Goal: Task Accomplishment & Management: Manage account settings

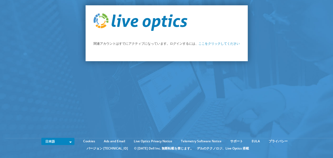
click at [203, 46] on div "関連アカウントはすでにアクティブになっています。ログインするには、 ここをクリックしてください" at bounding box center [167, 33] width 162 height 56
click at [202, 44] on link "ここをクリックしてください" at bounding box center [219, 43] width 41 height 5
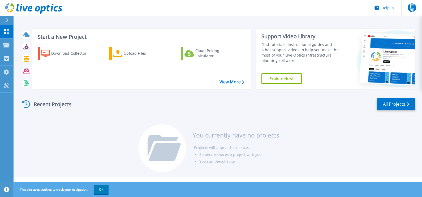
drag, startPoint x: 291, startPoint y: 0, endPoint x: 133, endPoint y: 128, distance: 203.7
click at [133, 128] on div "Recent Projects All Projects You currently have no projects Projects will appea…" at bounding box center [217, 135] width 395 height 84
click at [26, 43] on p "Projects" at bounding box center [21, 45] width 14 height 14
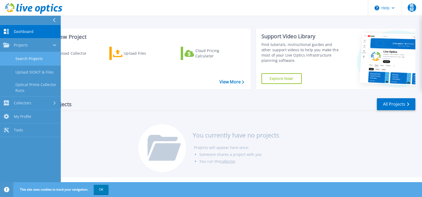
click at [25, 59] on link "Search Projects" at bounding box center [30, 59] width 60 height 14
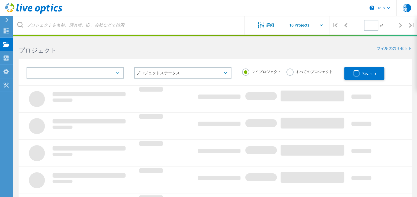
type input "1"
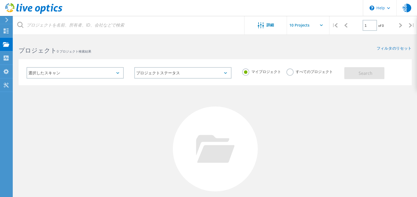
click at [50, 72] on div "選択したスキャン" at bounding box center [75, 72] width 97 height 11
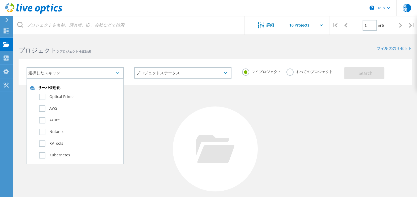
click at [148, 49] on h2 "プロジェクト 0 プロジェクト検索結果" at bounding box center [114, 50] width 191 height 9
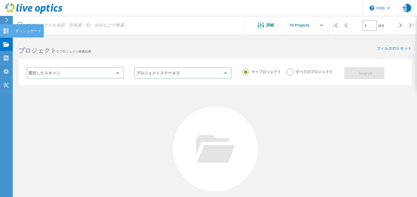
click at [6, 32] on icon at bounding box center [6, 30] width 6 height 5
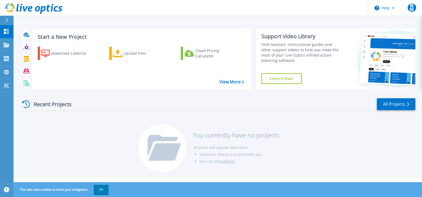
click at [64, 129] on div "Recent Projects All Projects You currently have no projects Projects will appea…" at bounding box center [217, 135] width 395 height 84
click at [25, 58] on p "Collectors" at bounding box center [23, 59] width 18 height 14
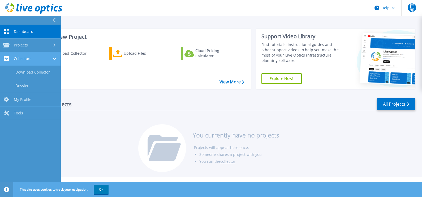
click at [27, 60] on span "Collectors" at bounding box center [23, 58] width 18 height 5
click at [222, 82] on link "View More" at bounding box center [231, 81] width 25 height 5
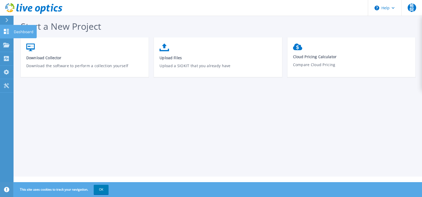
click at [5, 28] on link "Dashboard Dashboard" at bounding box center [6, 32] width 13 height 14
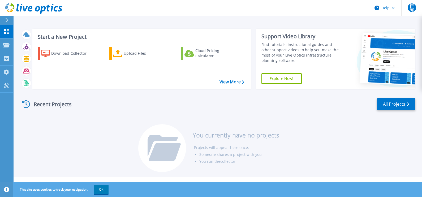
click at [232, 162] on link "collector" at bounding box center [227, 161] width 15 height 5
click at [23, 42] on p "Projects" at bounding box center [21, 45] width 14 height 14
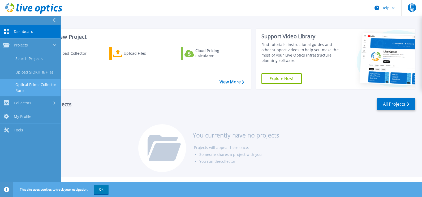
click at [23, 86] on link "Optical Prime Collector Runs" at bounding box center [30, 87] width 60 height 17
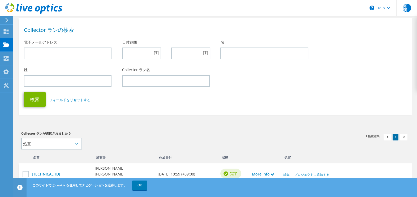
scroll to position [51, 0]
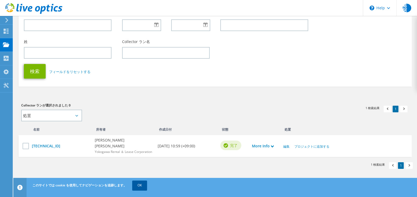
click at [142, 184] on link "OK" at bounding box center [139, 185] width 15 height 10
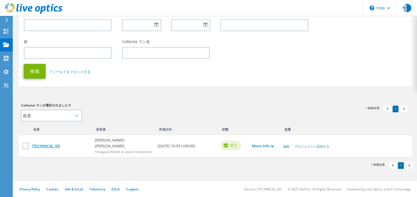
click at [49, 144] on link "[TECHNICAL_ID]" at bounding box center [61, 146] width 58 height 6
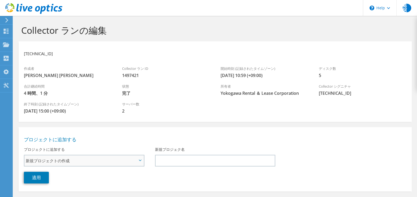
click at [67, 160] on span "新規プロジェクトの作成" at bounding box center [81, 160] width 111 height 6
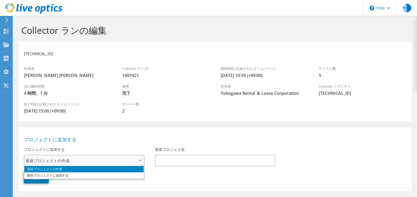
click at [63, 168] on li "新規プロジェクトの作成" at bounding box center [83, 169] width 119 height 6
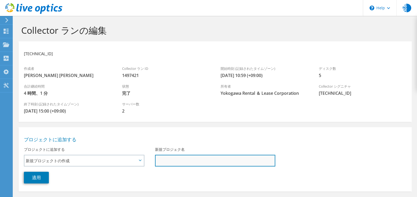
click at [177, 163] on input "新規プロジェク名" at bounding box center [215, 161] width 120 height 12
type input "LiveOptics Test"
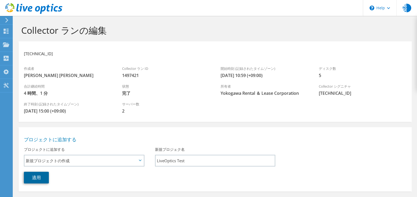
click at [43, 179] on link "適用" at bounding box center [36, 178] width 25 height 12
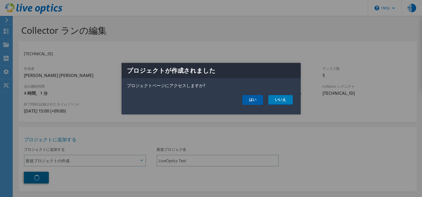
click at [248, 101] on link "はい" at bounding box center [252, 100] width 21 height 10
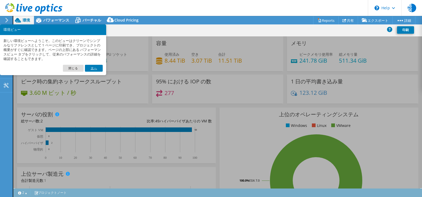
click at [91, 67] on link "次へ" at bounding box center [94, 68] width 18 height 7
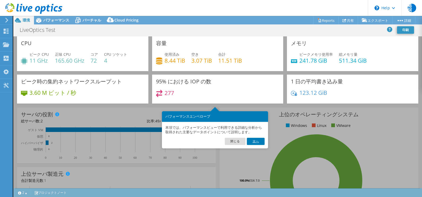
click at [253, 144] on link "次へ" at bounding box center [256, 141] width 18 height 7
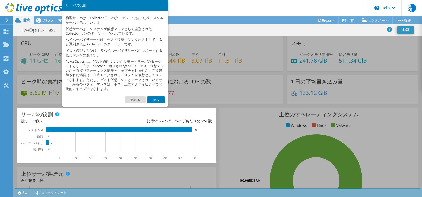
click at [160, 101] on link "次へ" at bounding box center [156, 99] width 18 height 7
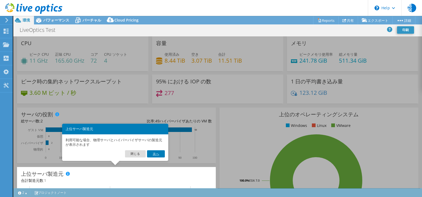
click at [154, 155] on link "次へ" at bounding box center [156, 153] width 18 height 7
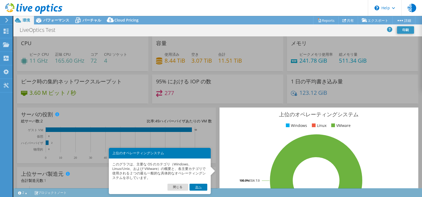
click at [199, 189] on link "次へ" at bounding box center [198, 187] width 18 height 7
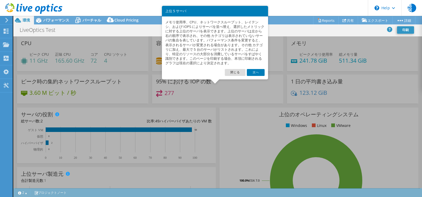
scroll to position [157, 0]
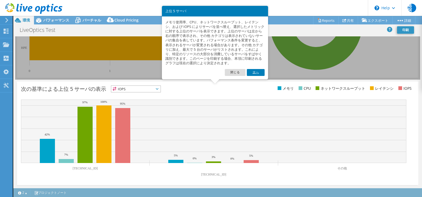
click at [258, 71] on link "次へ" at bounding box center [256, 72] width 18 height 7
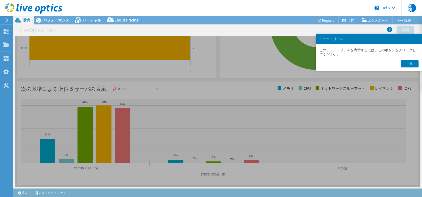
click at [408, 62] on link "了解" at bounding box center [410, 63] width 18 height 7
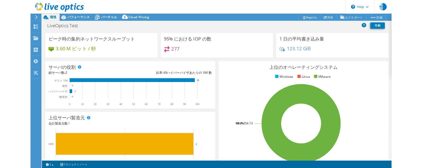
scroll to position [0, 0]
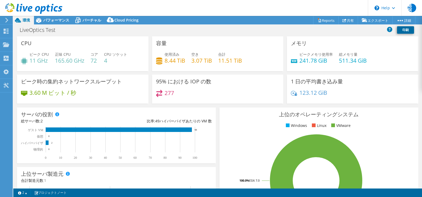
click at [404, 31] on link "印刷" at bounding box center [405, 29] width 17 height 7
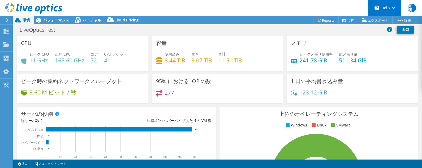
click at [376, 14] on div "\n Help" at bounding box center [384, 8] width 33 height 16
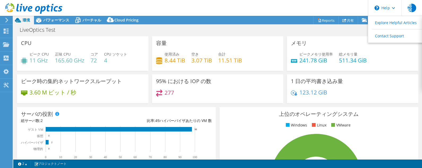
click at [311, 29] on div "LiveOptics Test 印刷" at bounding box center [217, 30] width 408 height 10
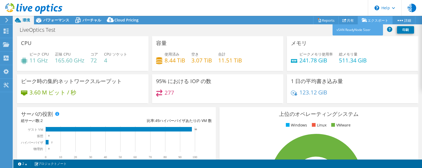
click at [368, 21] on link "エクスポート" at bounding box center [375, 20] width 35 height 8
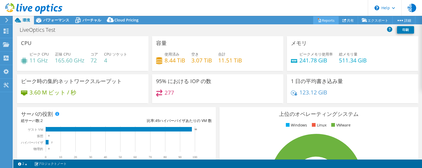
click at [324, 21] on link "Reports" at bounding box center [325, 20] width 25 height 8
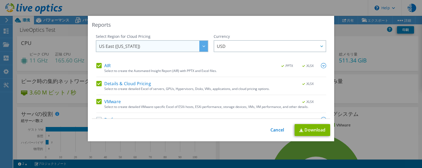
click at [199, 49] on div at bounding box center [203, 46] width 8 height 11
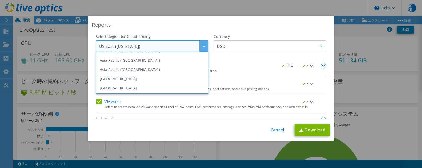
scroll to position [29, 0]
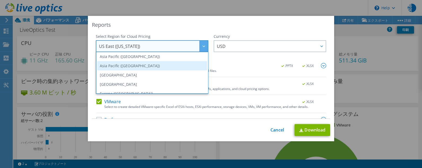
click at [167, 66] on li "Asia Pacific ([GEOGRAPHIC_DATA])" at bounding box center [152, 65] width 110 height 9
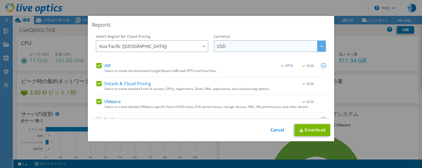
click at [229, 49] on span "USD" at bounding box center [271, 46] width 109 height 11
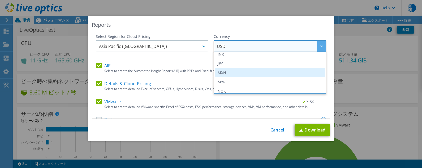
scroll to position [117, 0]
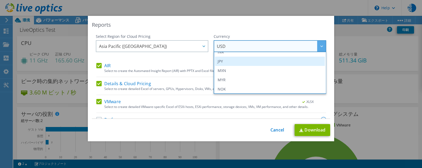
click at [271, 60] on li "JPY" at bounding box center [270, 61] width 110 height 9
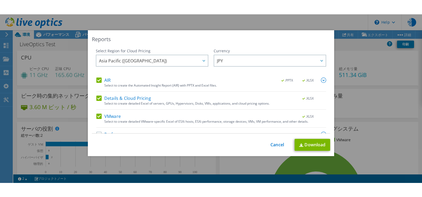
scroll to position [12, 0]
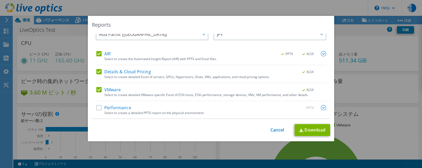
click at [97, 107] on label "Performance" at bounding box center [113, 107] width 35 height 5
click at [0, 0] on input "Performance" at bounding box center [0, 0] width 0 height 0
click at [306, 131] on link "Download" at bounding box center [312, 130] width 36 height 12
click at [270, 129] on link "Cancel" at bounding box center [277, 130] width 14 height 5
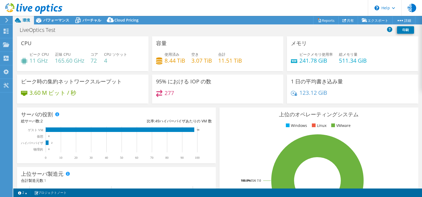
click at [289, 11] on header "裕阿 エンドユーザー [PERSON_NAME] [PERSON_NAME] [PERSON_NAME][EMAIL_ADDRESS][DOMAIN_NAME…" at bounding box center [211, 8] width 422 height 16
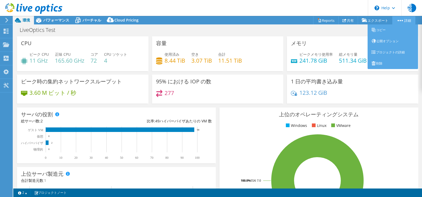
click at [401, 19] on link "詳細" at bounding box center [403, 20] width 23 height 8
click at [389, 28] on link "コピー" at bounding box center [392, 29] width 50 height 11
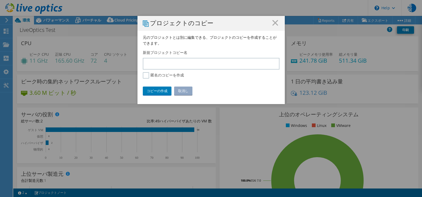
click at [276, 24] on h1 "プロジェクトのコピー" at bounding box center [211, 23] width 137 height 7
click at [272, 24] on icon at bounding box center [275, 23] width 6 height 6
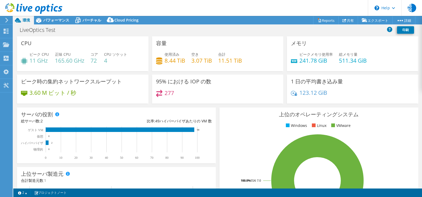
click at [260, 29] on div "LiveOptics Test 印刷" at bounding box center [217, 30] width 408 height 10
click at [4, 33] on use at bounding box center [6, 31] width 5 height 5
